Goal: Task Accomplishment & Management: Use online tool/utility

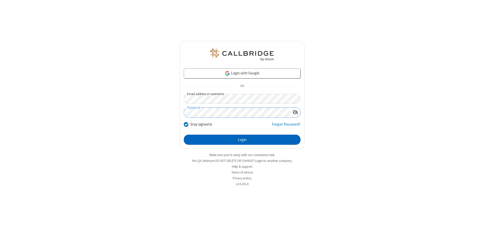
click at [242, 140] on button "Login" at bounding box center [242, 140] width 117 height 10
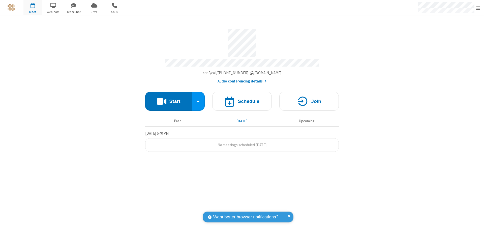
click at [168, 99] on button "Start" at bounding box center [168, 101] width 47 height 19
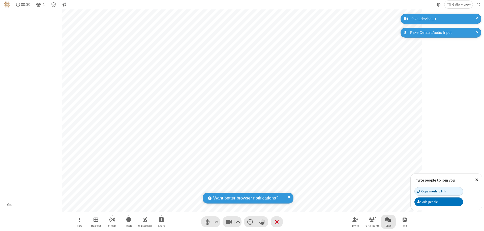
click at [388, 219] on span "Open chat" at bounding box center [388, 219] width 6 height 6
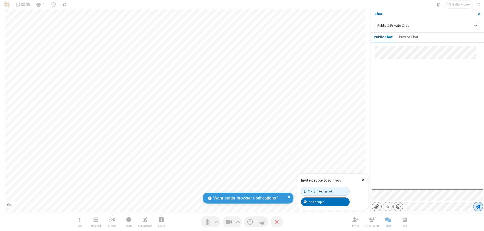
click at [478, 206] on span "Send message" at bounding box center [478, 206] width 5 height 5
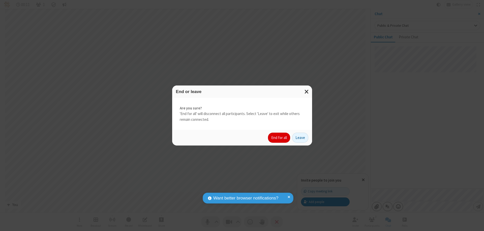
click at [279, 138] on button "End for all" at bounding box center [279, 138] width 22 height 10
